Goal: Information Seeking & Learning: Learn about a topic

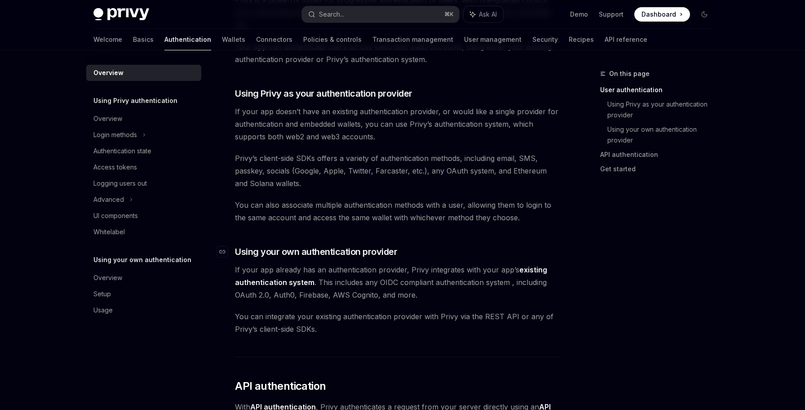
scroll to position [276, 0]
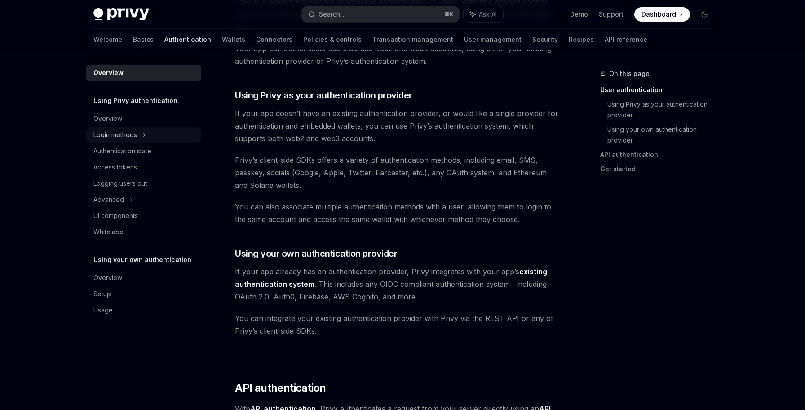
click at [164, 134] on div "Login methods" at bounding box center [143, 135] width 115 height 16
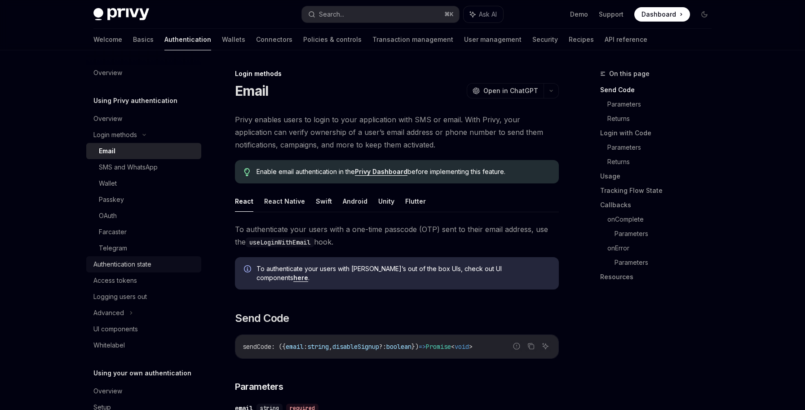
click at [159, 270] on link "Authentication state" at bounding box center [143, 264] width 115 height 16
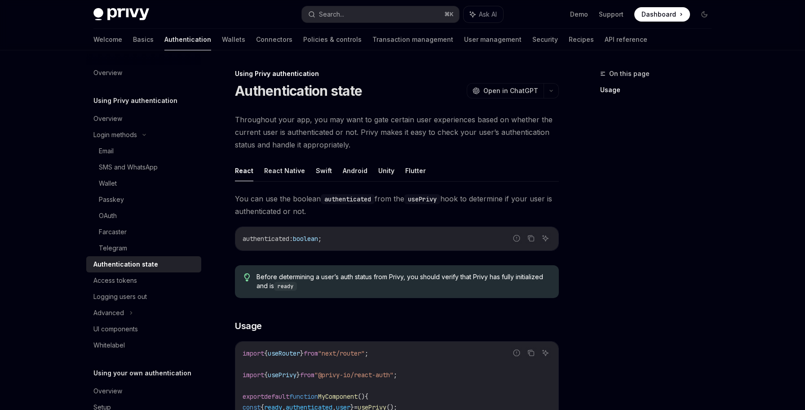
click at [359, 121] on span "Throughout your app, you may want to gate certain user experiences based on whe…" at bounding box center [397, 132] width 324 height 38
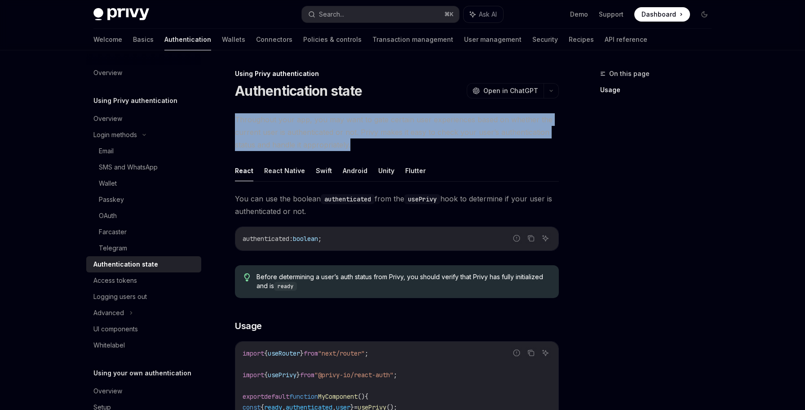
click at [359, 121] on span "Throughout your app, you may want to gate certain user experiences based on whe…" at bounding box center [397, 132] width 324 height 38
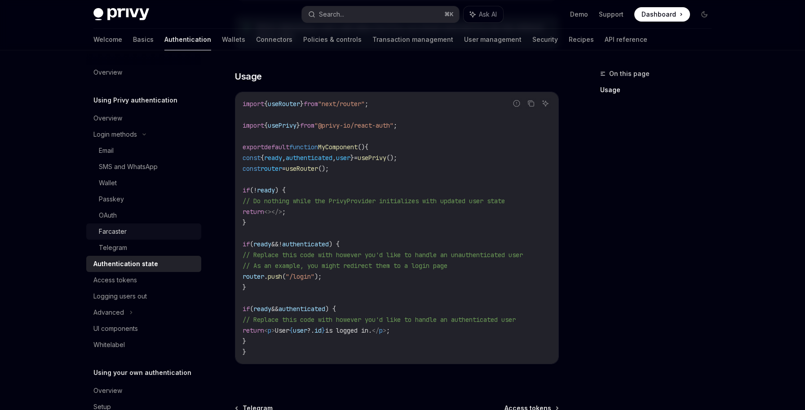
scroll to position [1, 0]
click at [164, 309] on div "Advanced" at bounding box center [143, 311] width 115 height 16
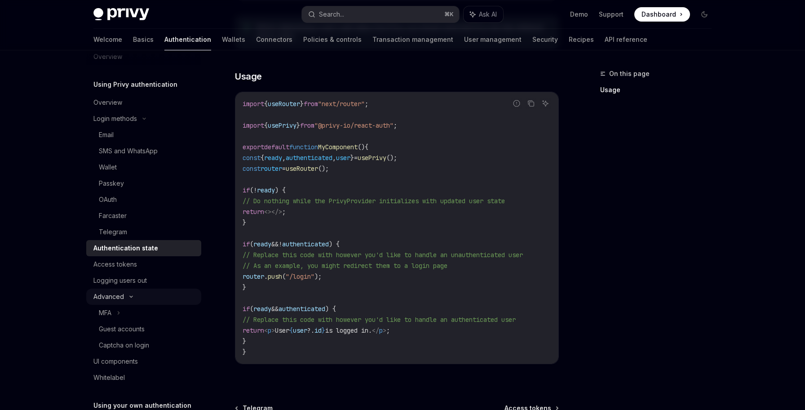
scroll to position [14, 0]
click at [159, 311] on div "MFA" at bounding box center [143, 315] width 115 height 16
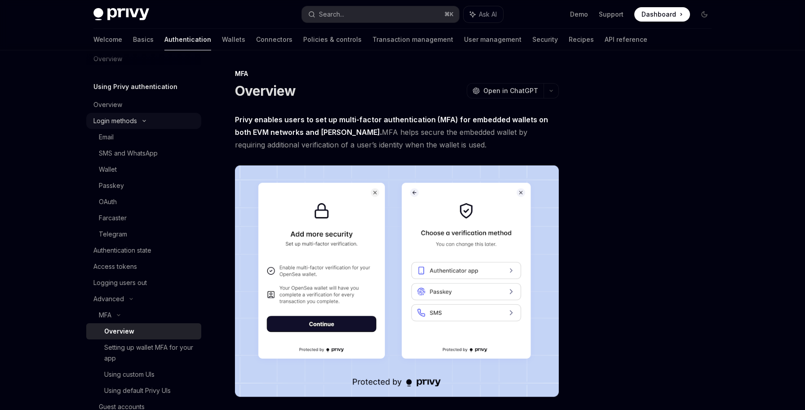
click at [138, 123] on div "Login methods" at bounding box center [143, 121] width 115 height 16
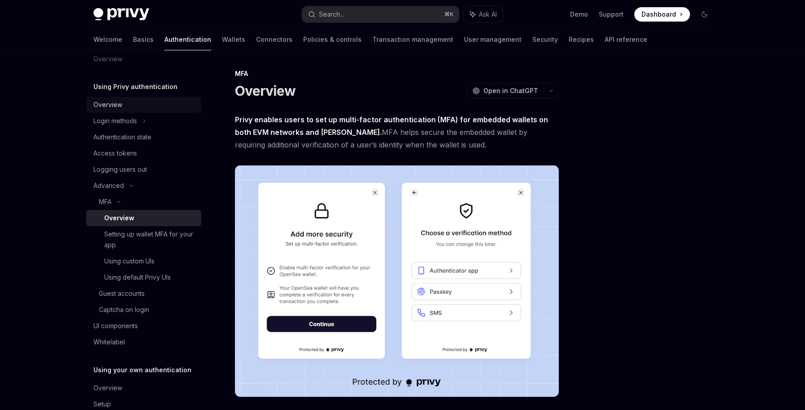
click at [136, 107] on div "Overview" at bounding box center [144, 104] width 102 height 11
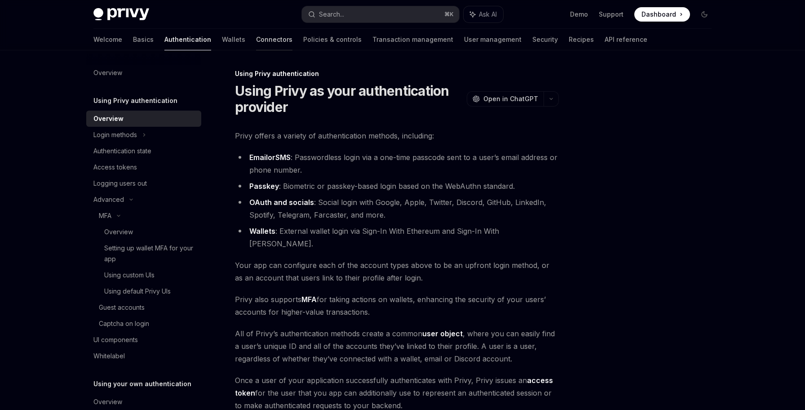
click at [256, 46] on link "Connectors" at bounding box center [274, 40] width 36 height 22
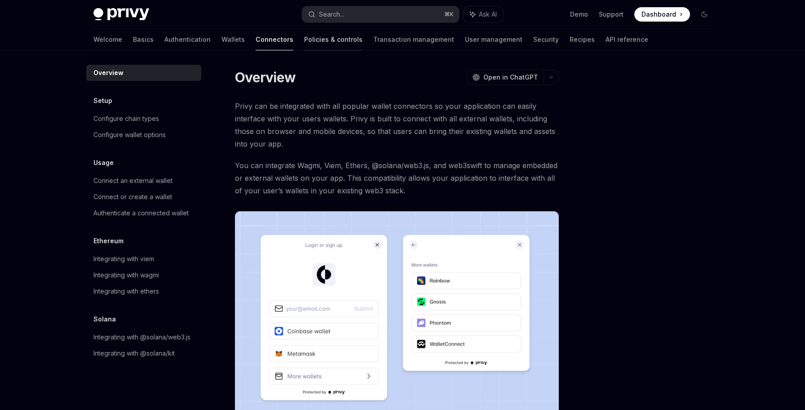
click at [304, 38] on link "Policies & controls" at bounding box center [333, 40] width 58 height 22
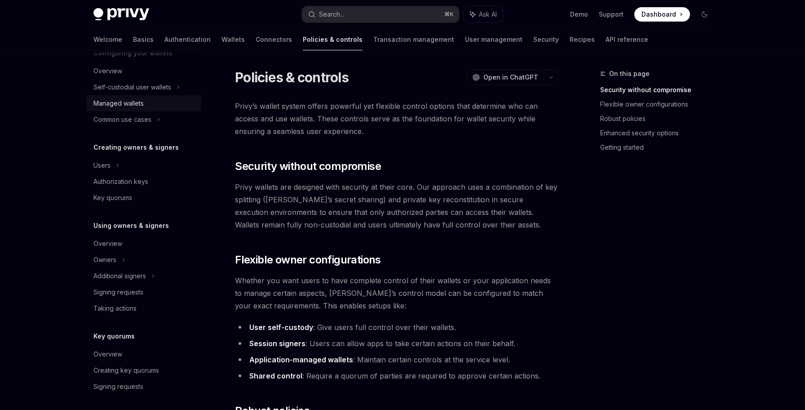
scroll to position [113, 0]
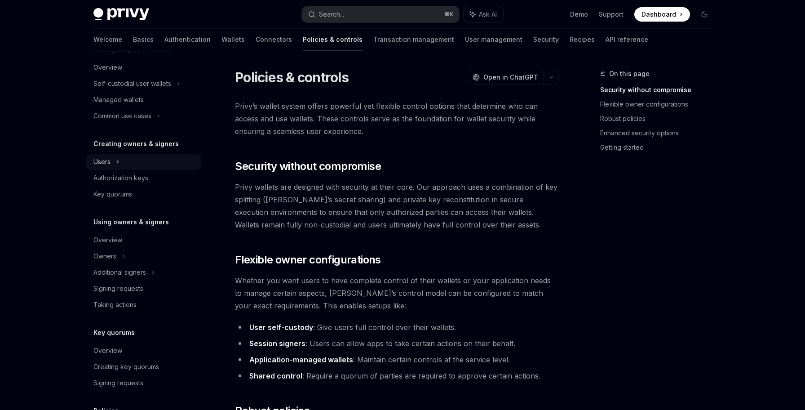
click at [132, 161] on div "Users" at bounding box center [143, 162] width 115 height 16
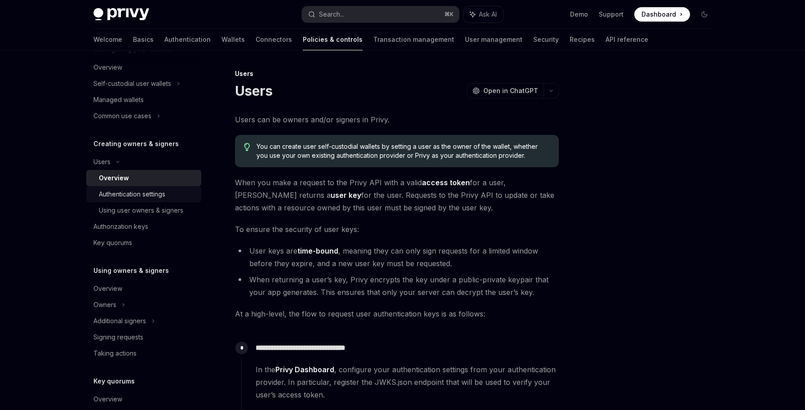
click at [143, 194] on div "Authentication settings" at bounding box center [132, 194] width 67 height 11
type textarea "*"
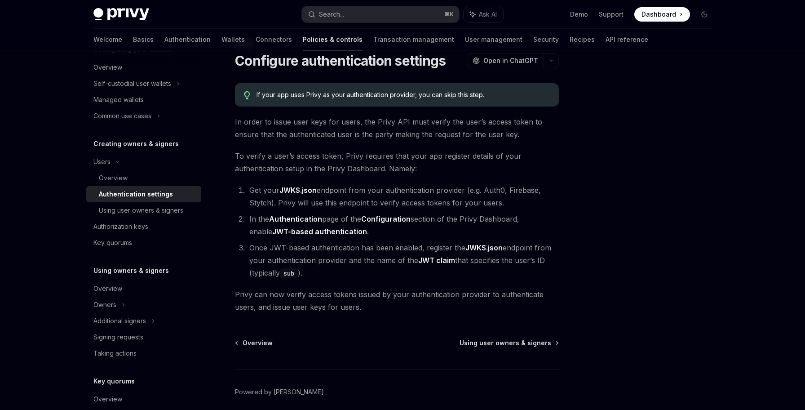
scroll to position [29, 0]
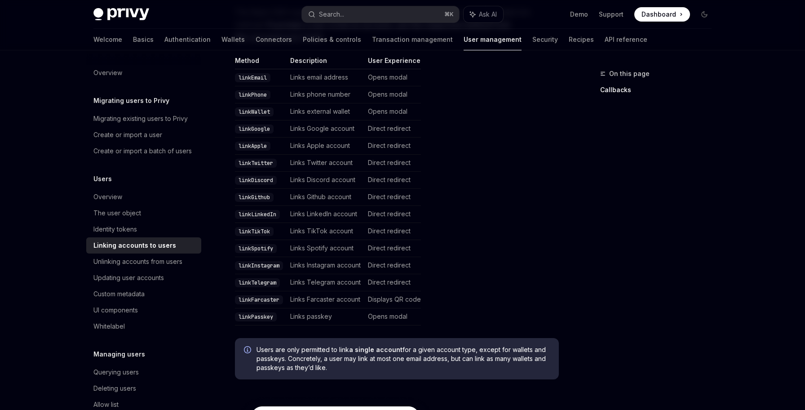
scroll to position [242, 0]
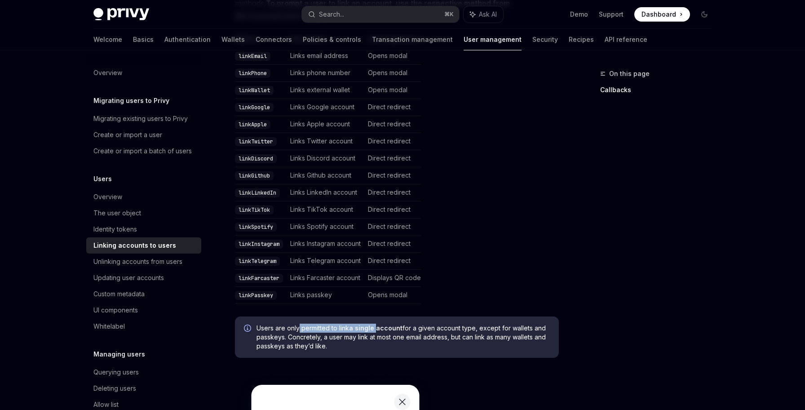
drag, startPoint x: 299, startPoint y: 315, endPoint x: 377, endPoint y: 319, distance: 78.3
click at [377, 324] on span "Users are only permitted to link a single account for a given account type, exc…" at bounding box center [403, 337] width 293 height 27
click at [438, 324] on span "Users are only permitted to link a single account for a given account type, exc…" at bounding box center [403, 337] width 293 height 27
drag, startPoint x: 330, startPoint y: 326, endPoint x: 364, endPoint y: 335, distance: 35.8
click at [364, 335] on span "Users are only permitted to link a single account for a given account type, exc…" at bounding box center [403, 337] width 293 height 27
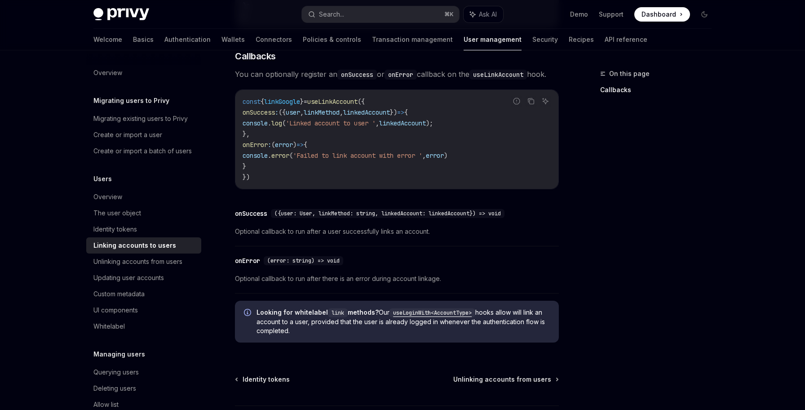
scroll to position [1049, 0]
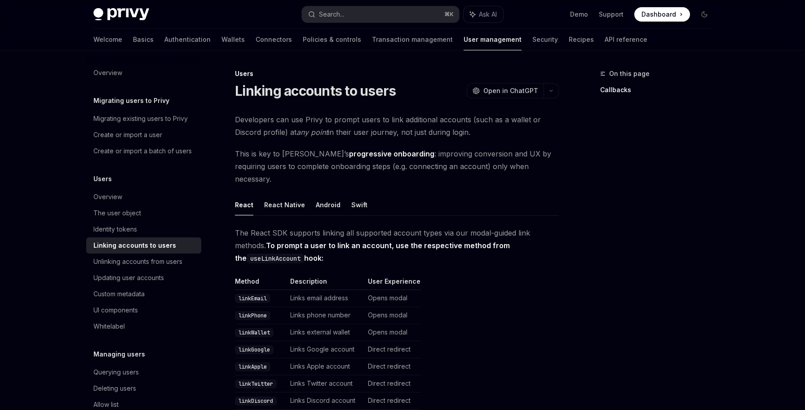
scroll to position [1049, 0]
